Goal: Task Accomplishment & Management: Manage account settings

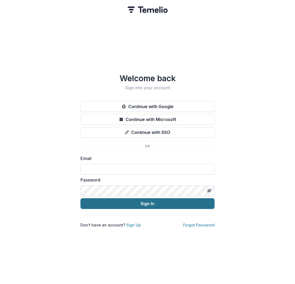
type input "**********"
click at [87, 201] on button "Sign In" at bounding box center [148, 203] width 134 height 11
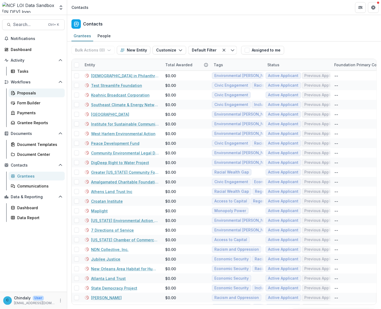
click at [20, 92] on div "Proposals" at bounding box center [38, 93] width 43 height 6
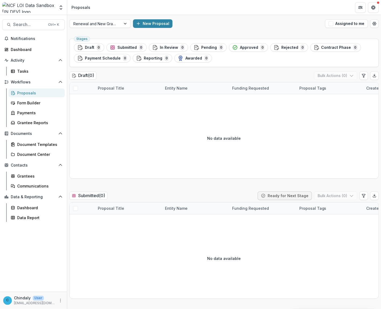
click at [99, 17] on div "Renewal and New Grants Pipeline New Proposal Assigned to me" at bounding box center [224, 23] width 314 height 17
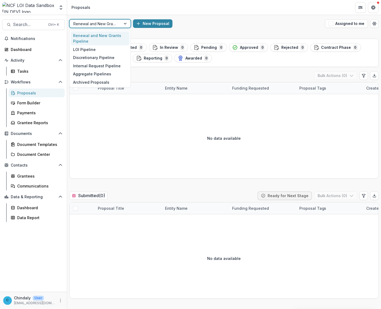
click at [99, 21] on div at bounding box center [95, 23] width 44 height 7
click at [100, 46] on div "LOI Pipeline" at bounding box center [100, 49] width 59 height 8
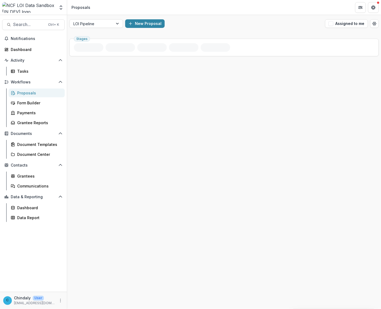
click at [182, 3] on header "Proposals" at bounding box center [224, 7] width 314 height 15
click at [24, 90] on div "Proposals" at bounding box center [38, 93] width 43 height 6
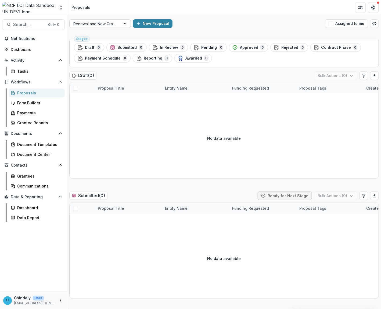
click at [81, 21] on div at bounding box center [95, 23] width 44 height 7
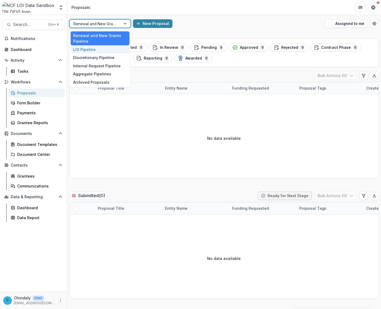
click at [82, 48] on div "LOI Pipeline" at bounding box center [100, 49] width 59 height 8
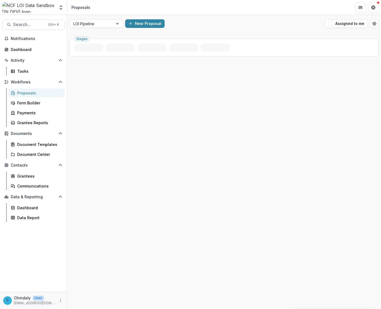
click at [195, 96] on div "Stages" at bounding box center [224, 173] width 314 height 273
click at [60, 6] on polyline "Open entity switcher" at bounding box center [61, 6] width 2 height 1
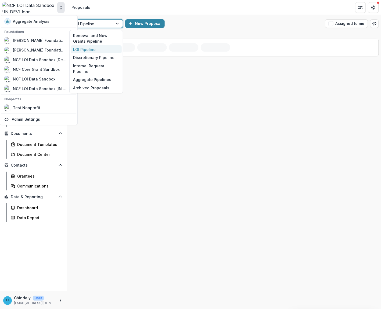
click at [115, 25] on div at bounding box center [118, 24] width 10 height 8
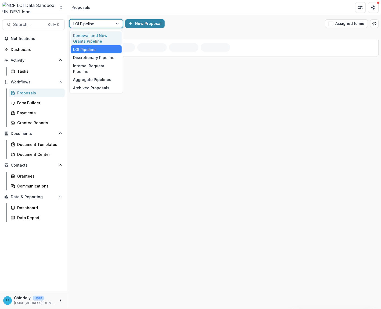
click at [108, 34] on div "Renewal and New Grants Pipeline" at bounding box center [96, 38] width 51 height 14
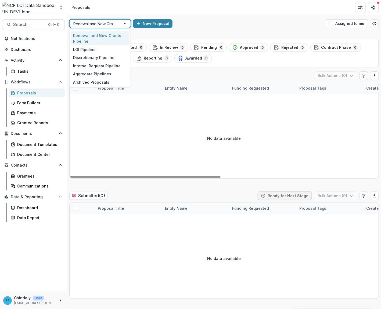
click at [115, 24] on div at bounding box center [95, 23] width 44 height 7
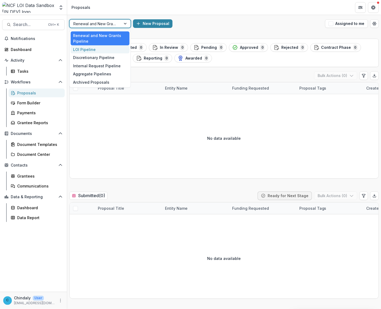
click at [103, 46] on div "LOI Pipeline" at bounding box center [100, 49] width 59 height 8
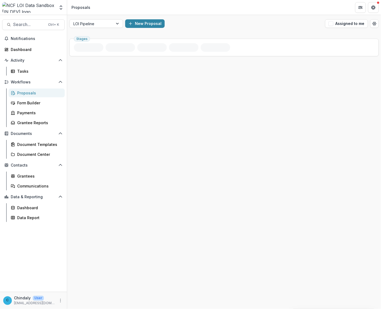
click at [278, 88] on div "Stages" at bounding box center [224, 173] width 314 height 273
click at [59, 283] on icon "More" at bounding box center [60, 301] width 4 height 4
click at [71, 283] on polyline "button" at bounding box center [71, 298] width 1 height 1
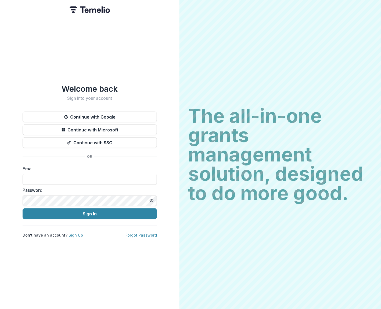
type input "**********"
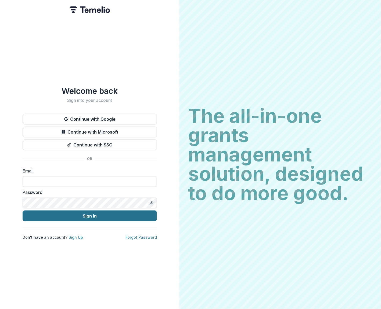
type input "**********"
click at [62, 213] on button "Sign In" at bounding box center [90, 216] width 134 height 11
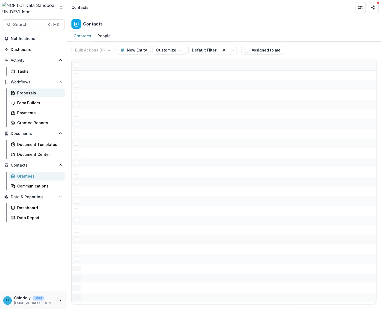
click at [20, 94] on div "Proposals" at bounding box center [38, 93] width 43 height 6
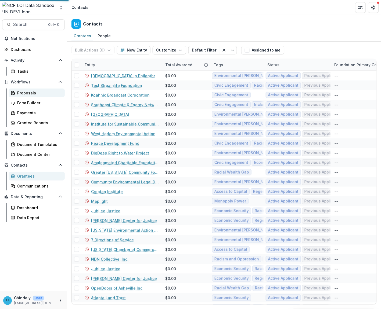
click at [20, 94] on div "Proposals" at bounding box center [38, 93] width 43 height 6
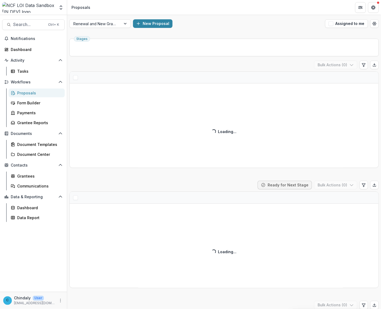
click at [99, 25] on div at bounding box center [95, 23] width 44 height 7
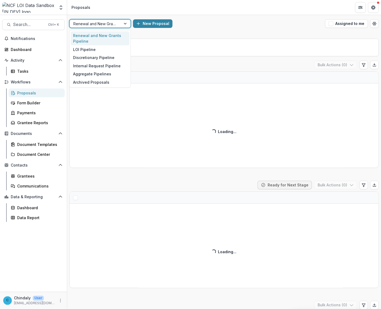
click at [89, 47] on div "LOI Pipeline" at bounding box center [100, 49] width 59 height 8
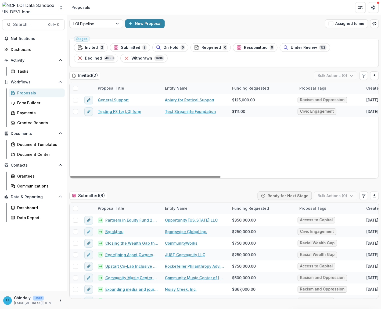
click at [233, 23] on div "New Proposal" at bounding box center [224, 23] width 198 height 9
click at [59, 3] on button "Open entity switcher" at bounding box center [61, 7] width 8 height 11
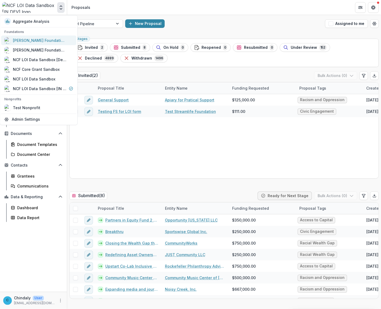
click at [34, 42] on div "[PERSON_NAME] Foundation Workflow Sandbox" at bounding box center [40, 41] width 54 height 6
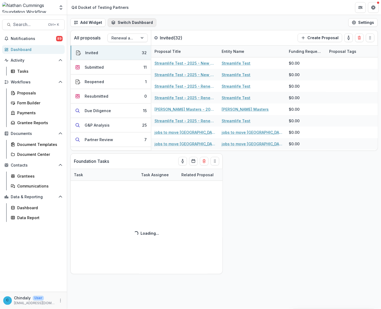
click at [139, 20] on button "Switch Dashboard" at bounding box center [132, 22] width 49 height 9
click at [167, 12] on header "Q4 Docket of Testing Partners" at bounding box center [224, 7] width 314 height 15
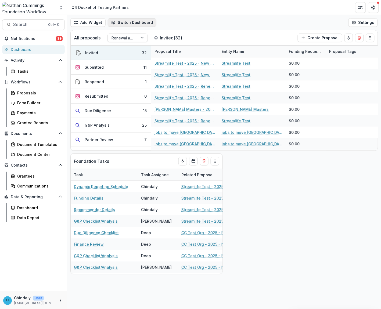
click at [134, 23] on button "Switch Dashboard" at bounding box center [132, 22] width 49 height 9
click at [85, 25] on button "Add Widget" at bounding box center [87, 22] width 35 height 9
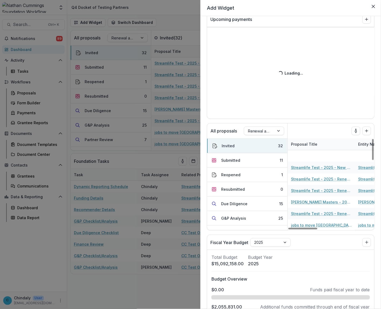
scroll to position [134, 0]
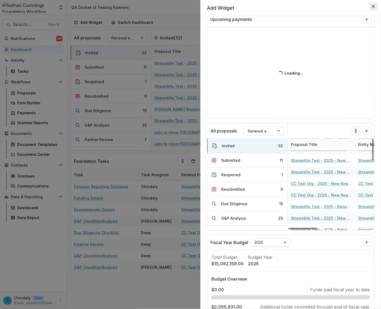
click at [375, 6] on button "Close" at bounding box center [373, 6] width 9 height 9
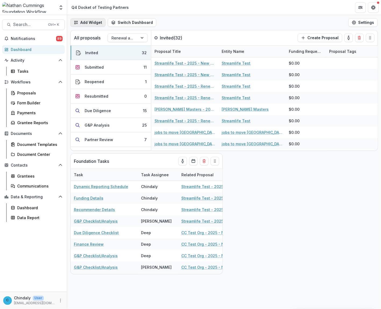
click at [93, 23] on button "Add Widget" at bounding box center [87, 22] width 35 height 9
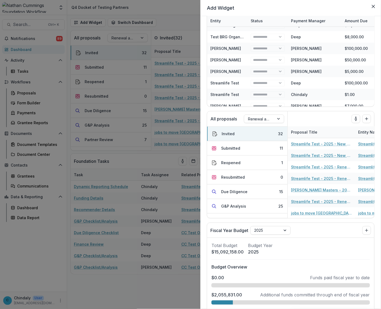
scroll to position [249, 0]
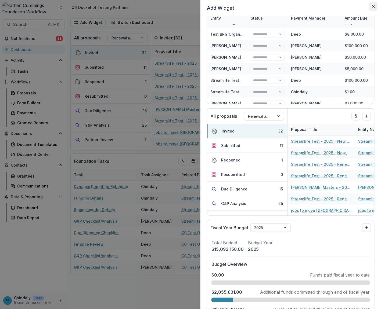
click at [374, 7] on icon "Close" at bounding box center [373, 6] width 3 height 3
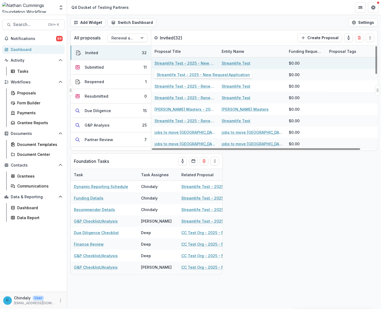
click at [165, 62] on link "Streamlife Test - 2025 - New Request Application" at bounding box center [184, 63] width 61 height 6
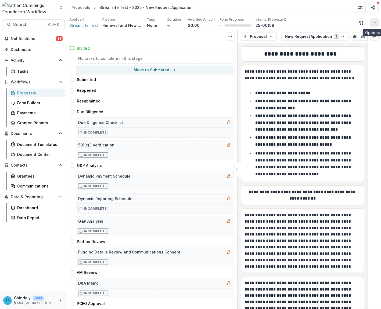
click at [375, 26] on button "button" at bounding box center [374, 23] width 9 height 9
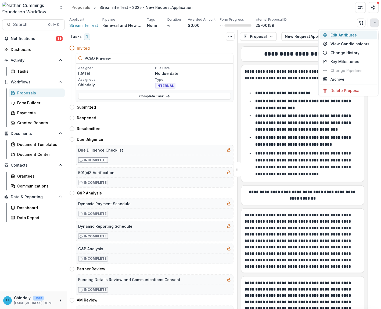
click at [351, 35] on button "Edit Attributes" at bounding box center [348, 35] width 57 height 9
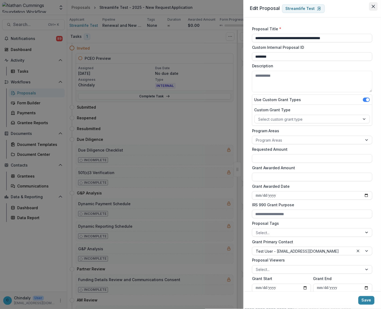
click at [372, 7] on icon "Close" at bounding box center [373, 6] width 3 height 3
